Goal: Task Accomplishment & Management: Complete application form

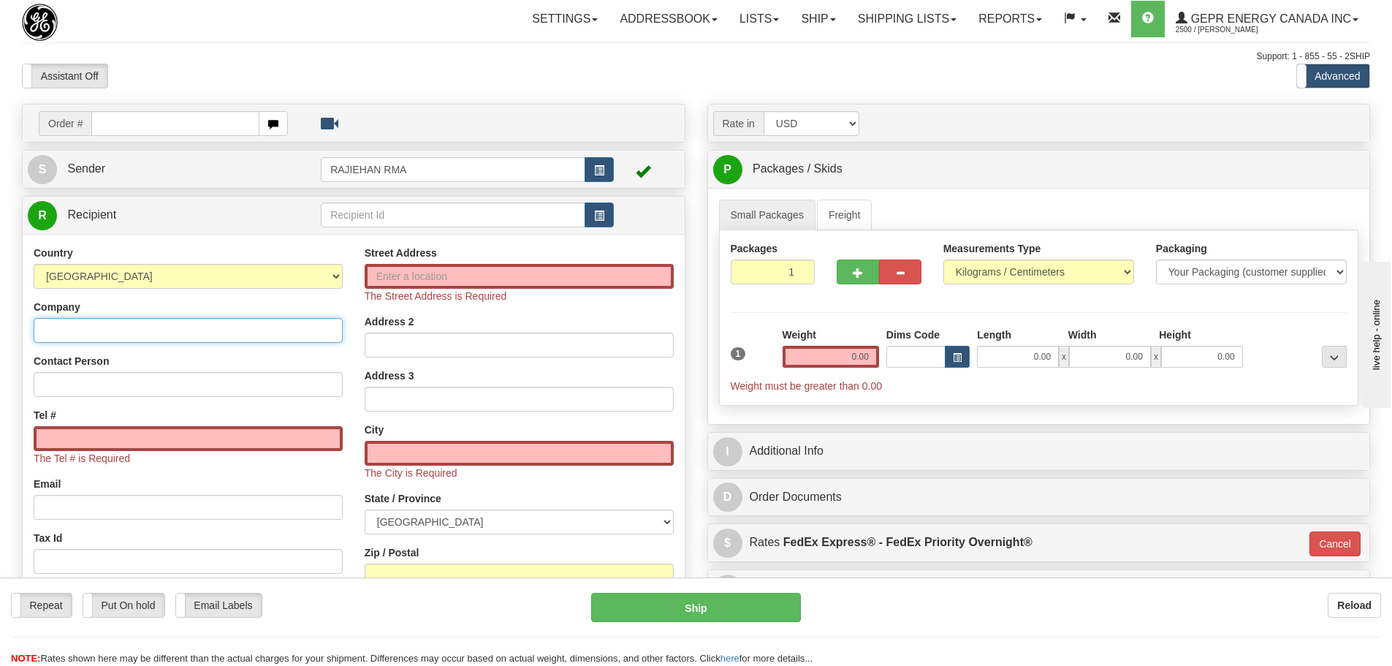
click at [213, 336] on input "Company" at bounding box center [188, 330] width 309 height 25
paste input "[PERSON_NAME] Engineering Laboratories, SA de CV"
type input "[PERSON_NAME] Engineering Laboratories, SA de CV"
click at [587, 268] on input "Street Address" at bounding box center [519, 276] width 309 height 25
paste input "Av. Central No. 205 | Parque Logístico"
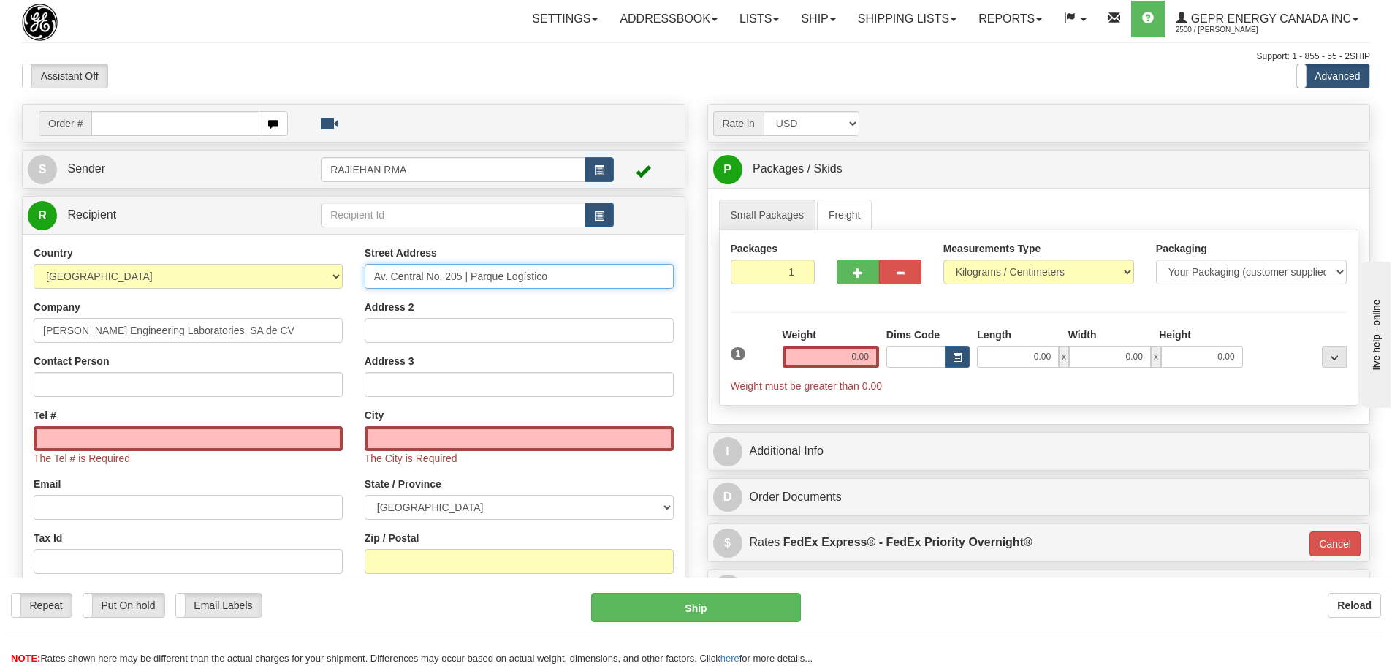
type input "Av. Central No. 205 | Parque Logístico"
click at [570, 292] on div "Street Address Av. Central No. 205 | Parque Logístico Address 2 Address 3 City …" at bounding box center [519, 450] width 331 height 408
click at [416, 441] on input "text" at bounding box center [519, 438] width 309 height 25
paste input "[GEOGRAPHIC_DATA][PERSON_NAME],"
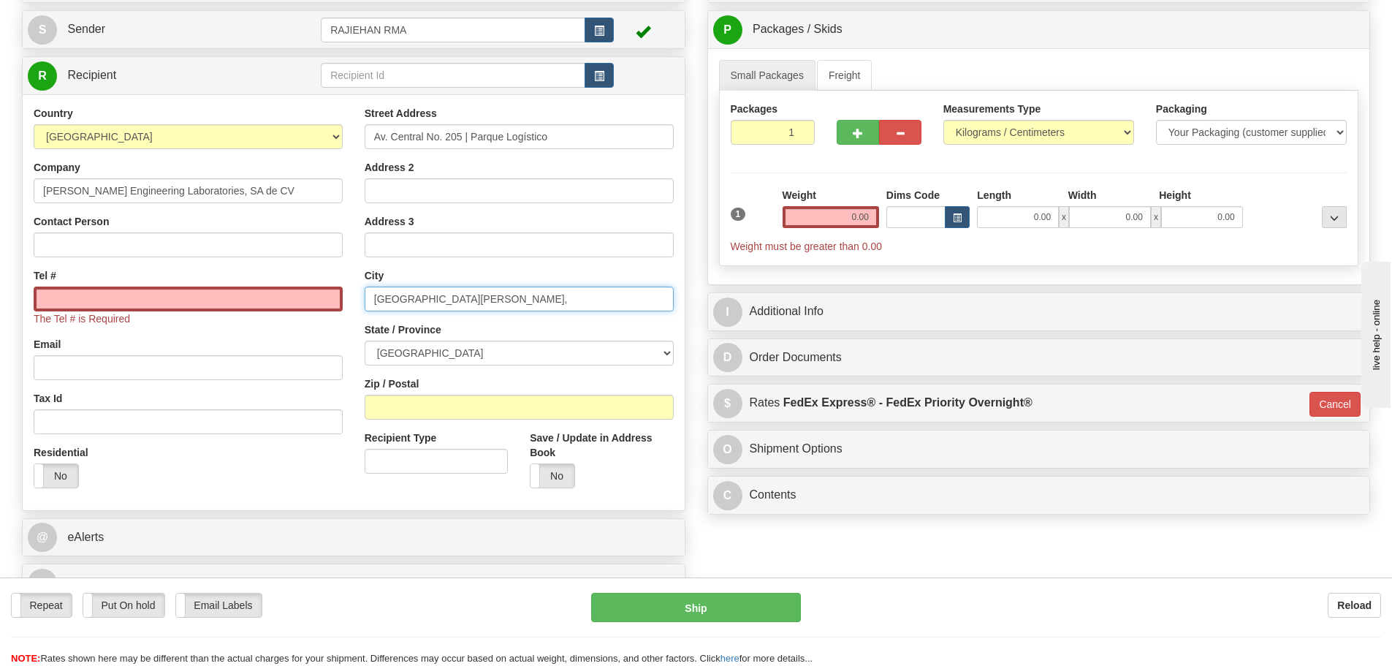
scroll to position [146, 0]
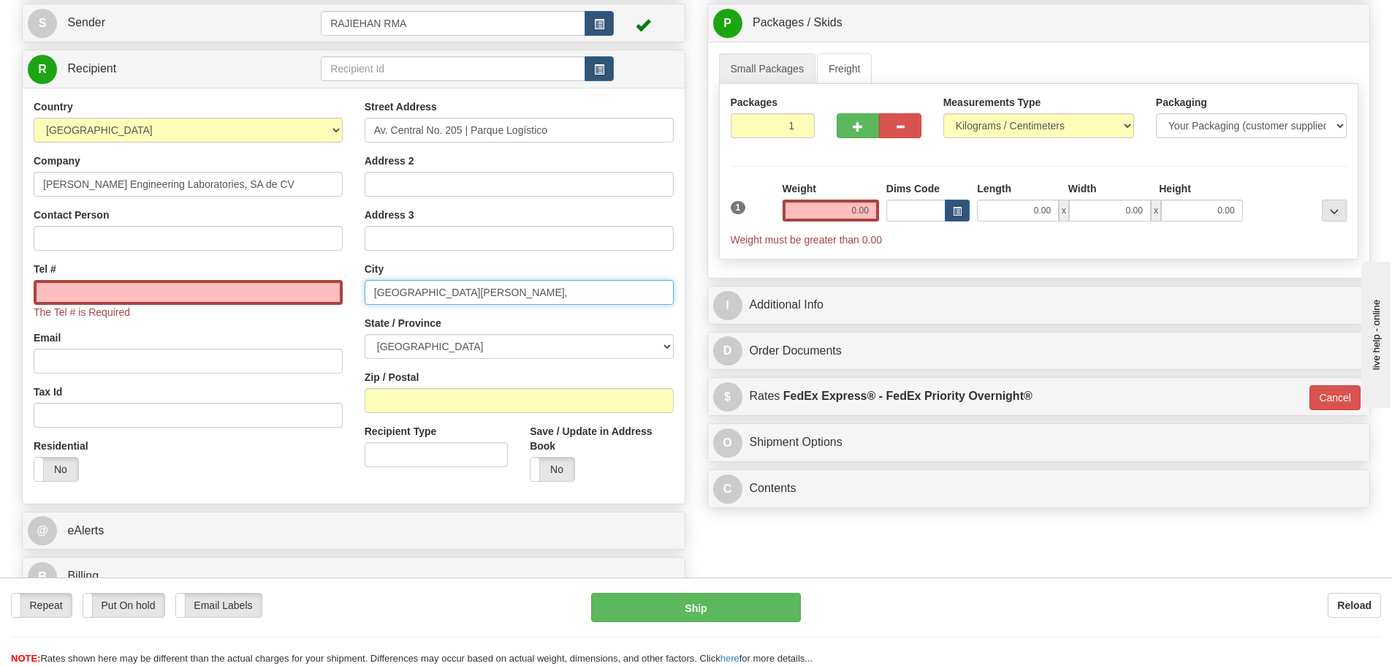
type input "[GEOGRAPHIC_DATA][PERSON_NAME],"
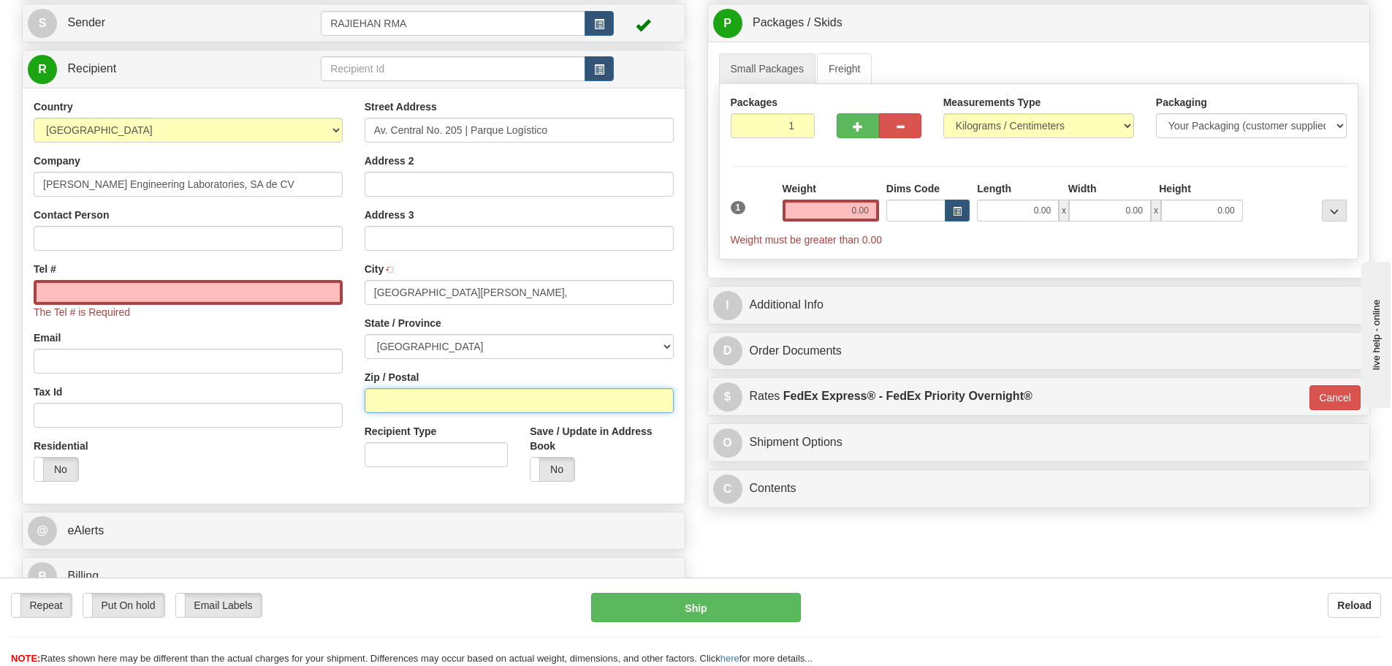
click at [433, 394] on input "Zip / Postal" at bounding box center [519, 400] width 309 height 25
type input "78395"
type input "[GEOGRAPHIC_DATA][PERSON_NAME],"
click at [354, 327] on div "Street Address Av. Central No. 205 | Parque Logístico Address 2 Address 3 City …" at bounding box center [519, 295] width 331 height 393
click at [311, 292] on input "Tel #" at bounding box center [188, 292] width 309 height 25
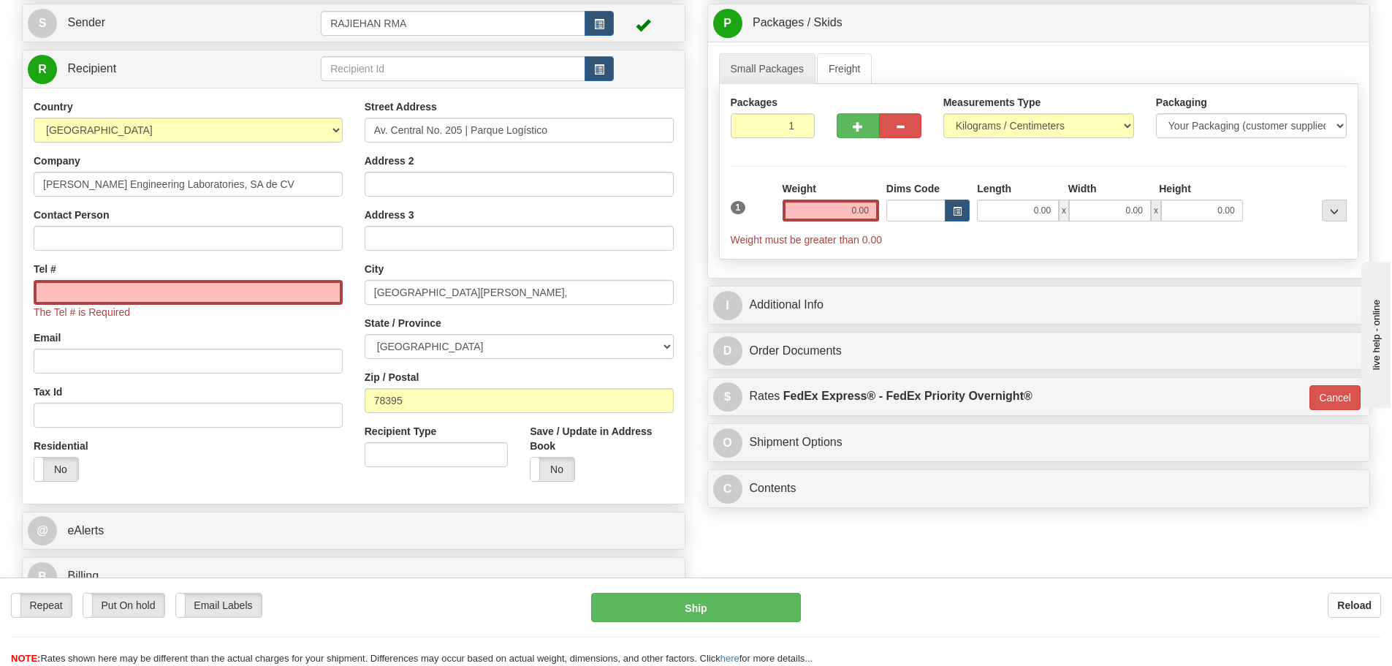
click at [348, 274] on div "Country [GEOGRAPHIC_DATA] [GEOGRAPHIC_DATA] [GEOGRAPHIC_DATA] [GEOGRAPHIC_DATA]…" at bounding box center [188, 295] width 331 height 393
